Goal: Use online tool/utility: Utilize a website feature to perform a specific function

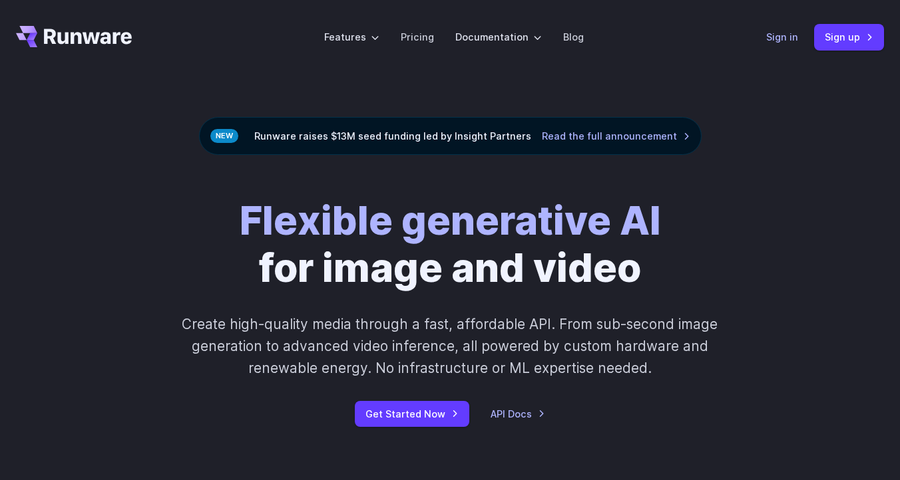
click at [794, 40] on link "Sign in" at bounding box center [782, 36] width 32 height 15
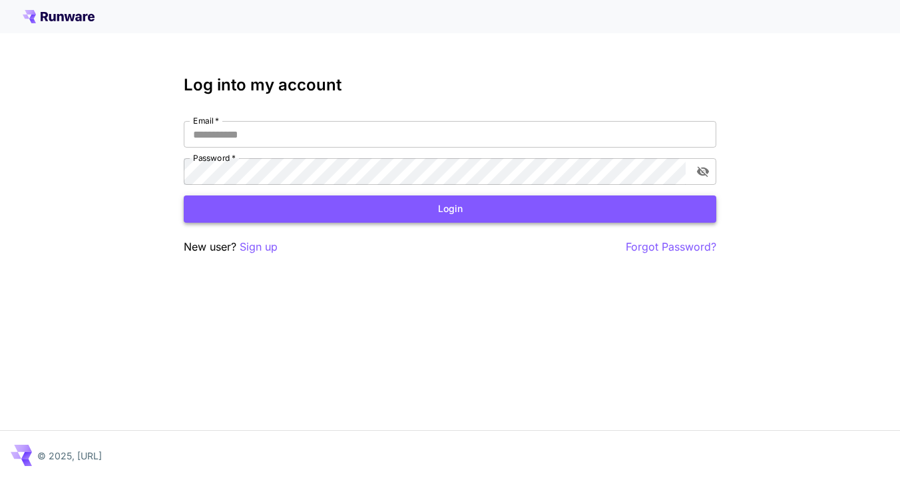
type input "**********"
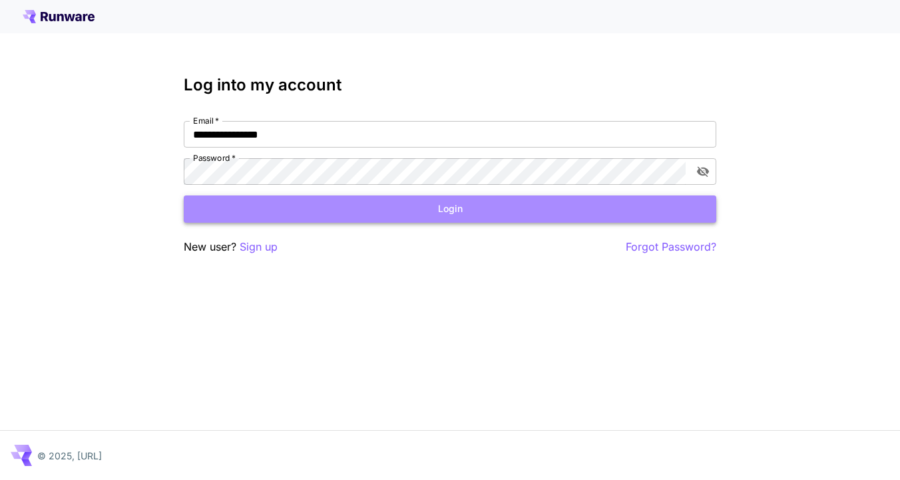
click at [515, 212] on button "Login" at bounding box center [450, 209] width 532 height 27
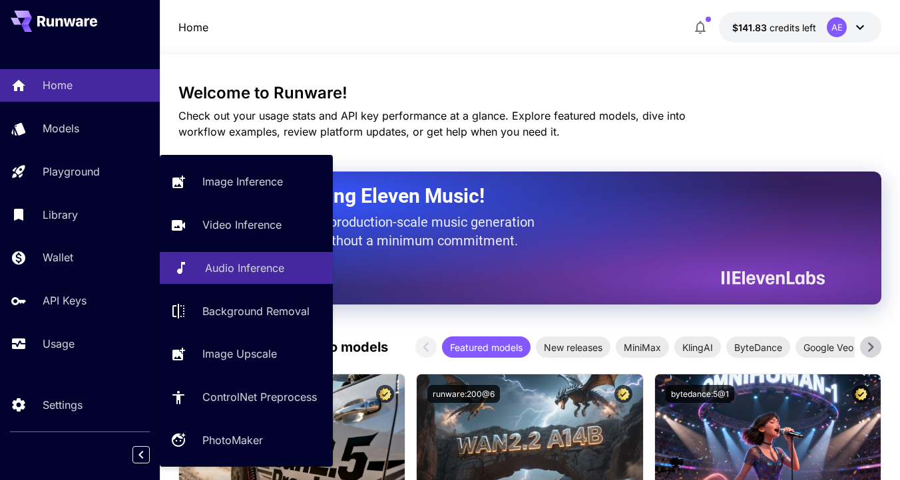
click at [222, 276] on p "Audio Inference" at bounding box center [244, 268] width 79 height 16
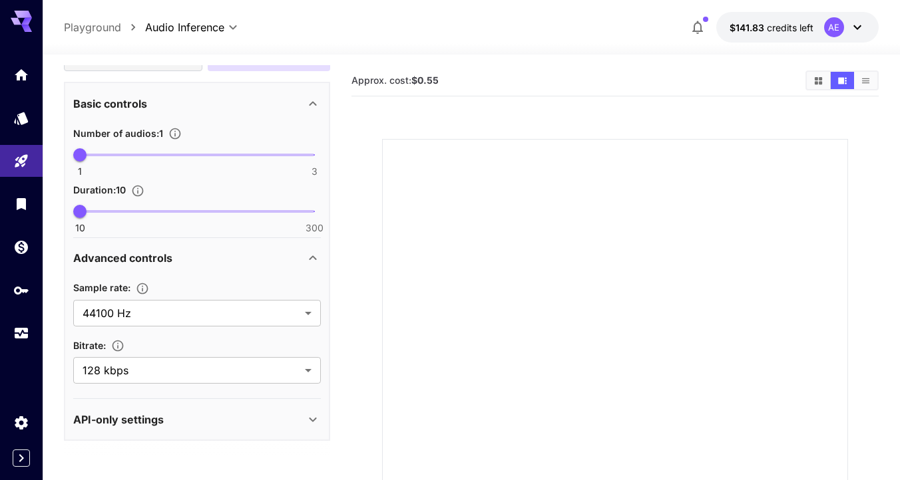
click at [172, 431] on div "API-only settings" at bounding box center [197, 420] width 248 height 32
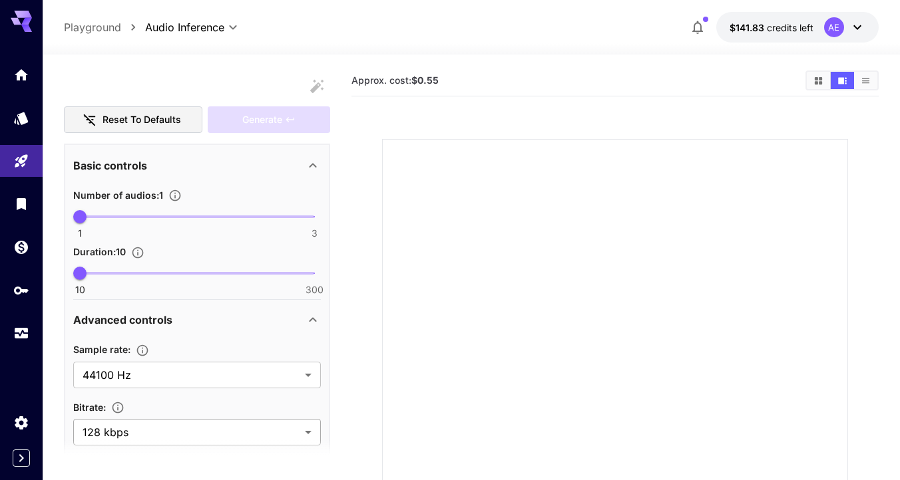
scroll to position [43, 0]
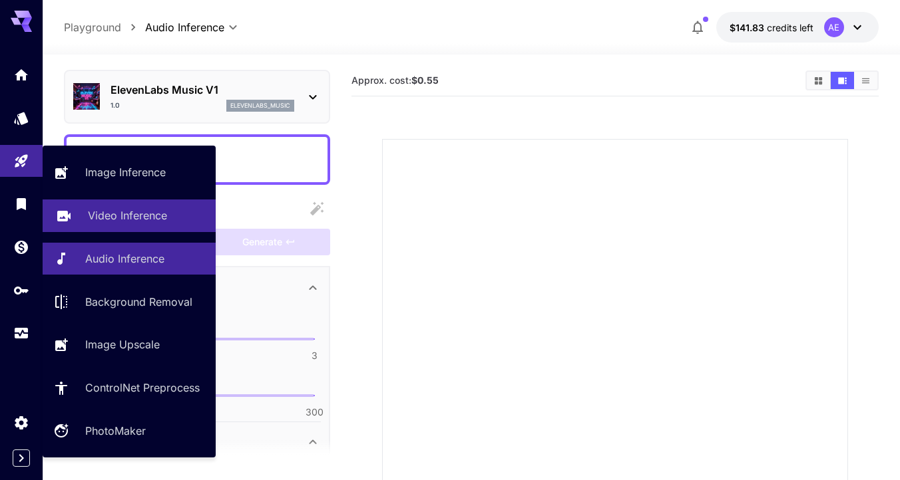
click at [101, 226] on link "Video Inference" at bounding box center [129, 216] width 173 height 33
type input "**********"
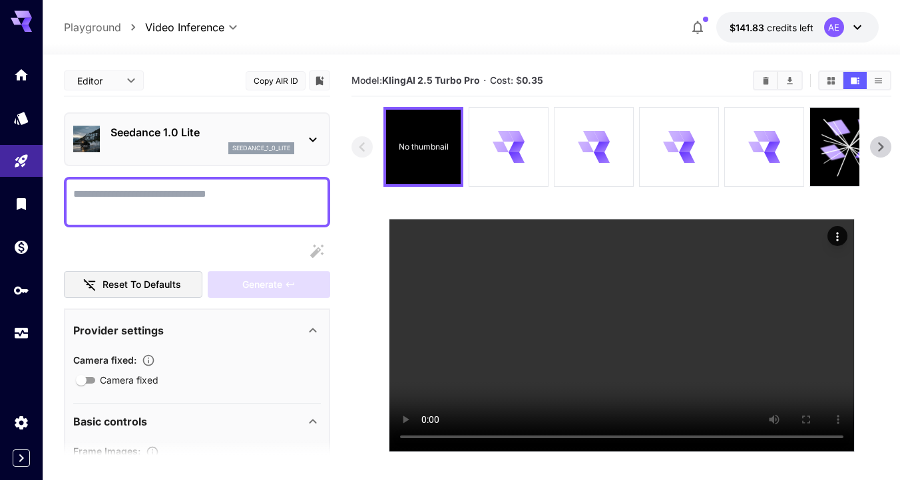
click at [180, 147] on div "seedance_1_0_lite" at bounding box center [202, 148] width 184 height 12
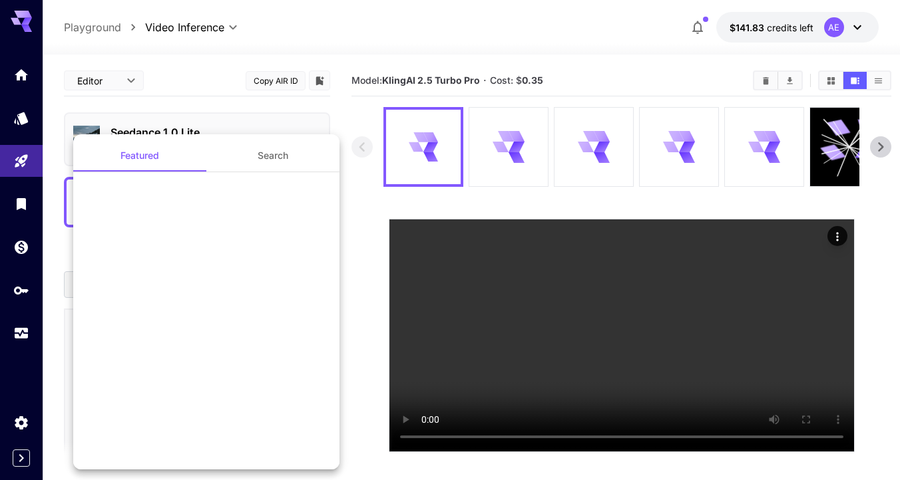
click at [310, 128] on div at bounding box center [450, 240] width 900 height 480
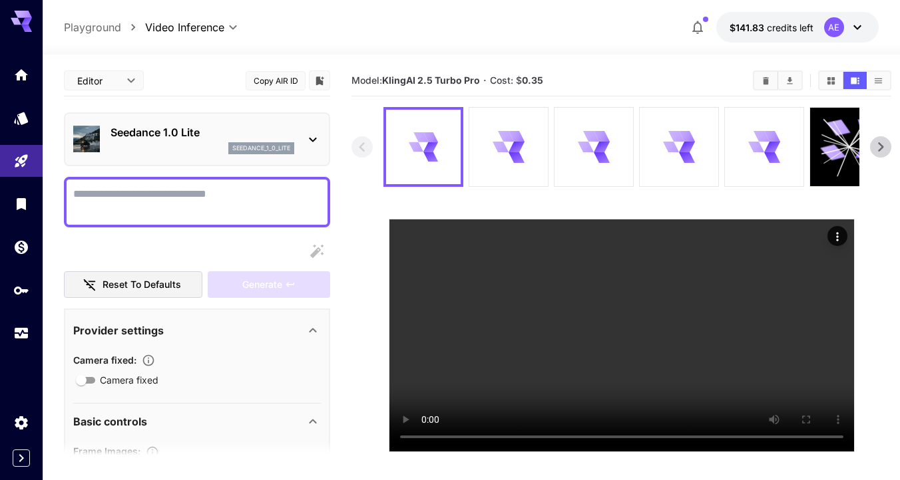
click at [319, 146] on div at bounding box center [450, 240] width 900 height 480
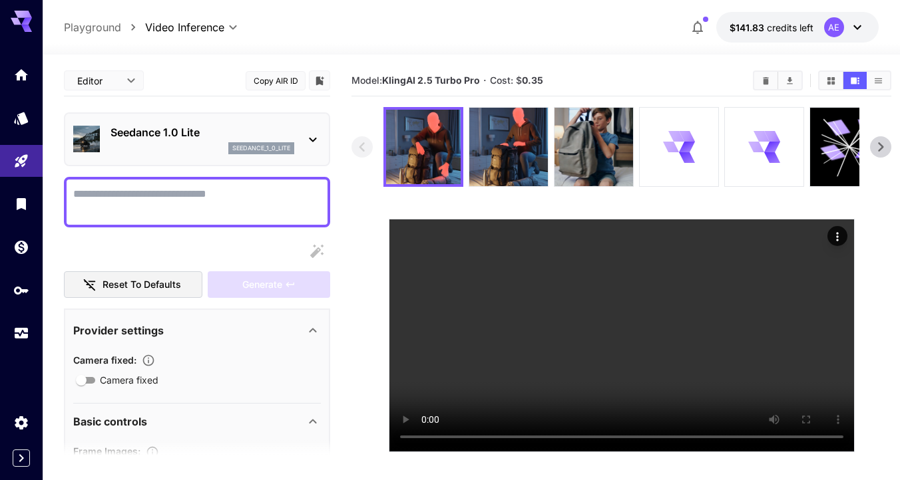
click at [193, 198] on textarea "Camera fixed" at bounding box center [197, 202] width 248 height 32
